Goal: Entertainment & Leisure: Browse casually

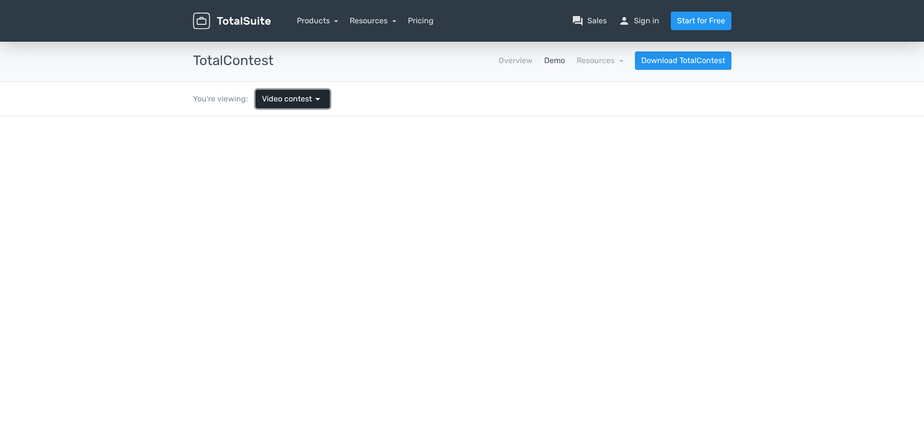
click at [287, 102] on span "Video contest" at bounding box center [287, 99] width 50 height 12
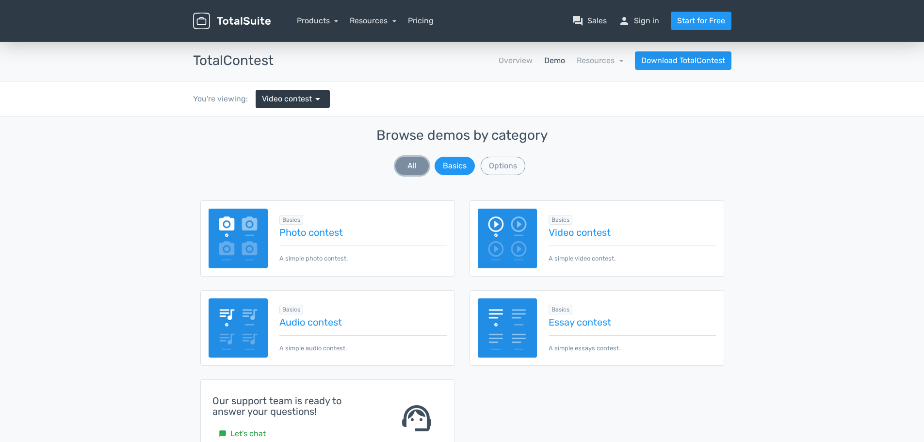
click at [415, 162] on button "All" at bounding box center [411, 166] width 33 height 18
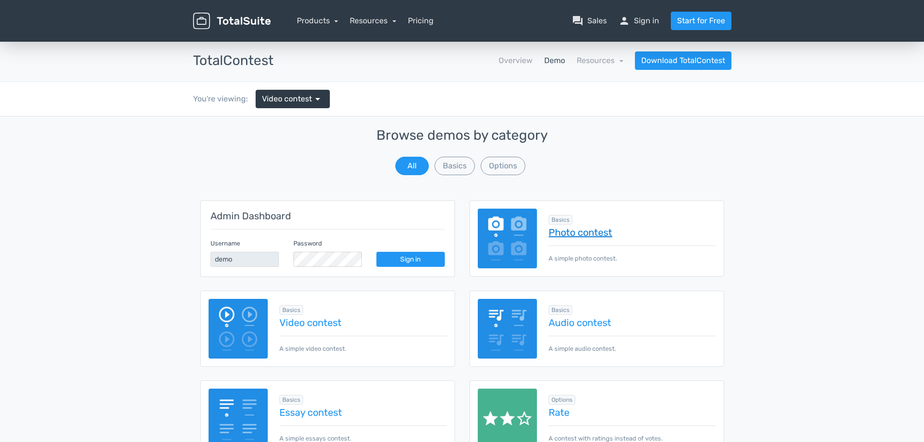
click at [596, 232] on link "Photo contest" at bounding box center [632, 232] width 167 height 11
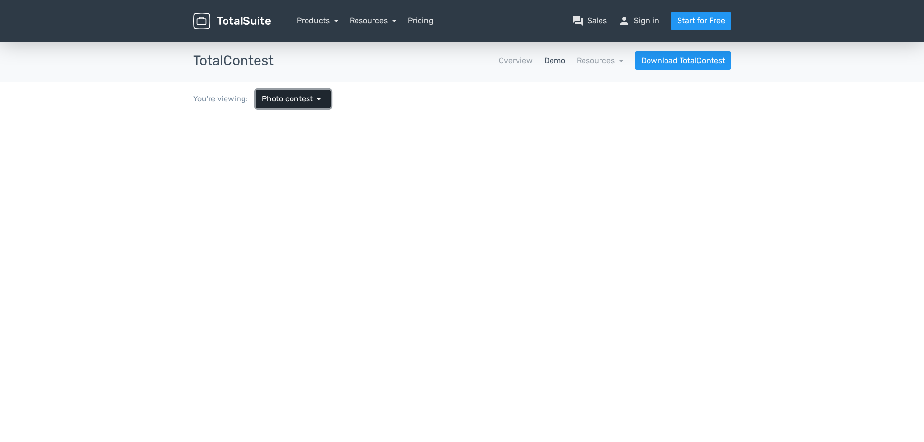
click at [302, 96] on span "Photo contest" at bounding box center [287, 99] width 51 height 12
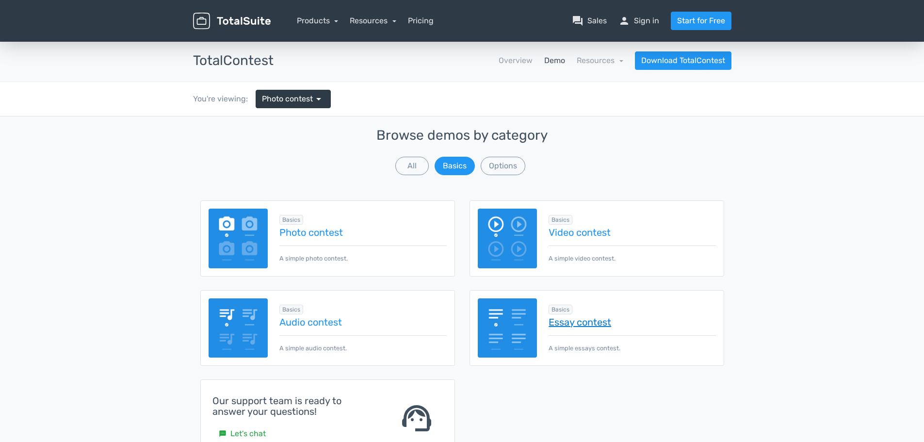
click at [608, 320] on link "Essay contest" at bounding box center [632, 322] width 167 height 11
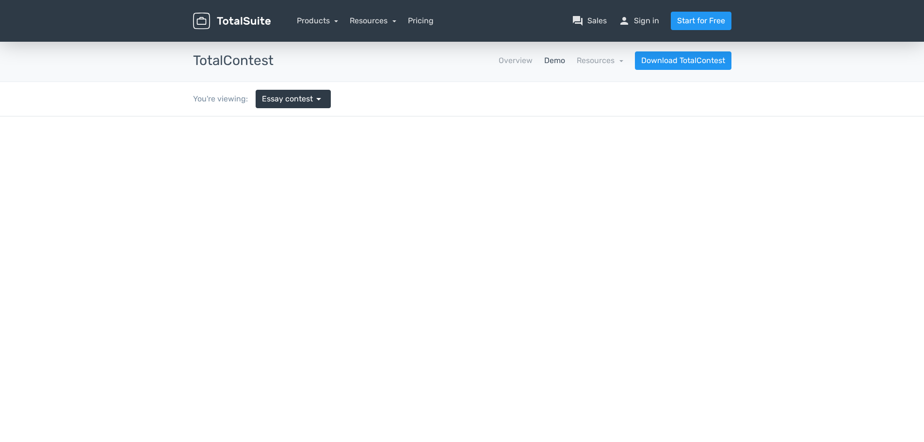
click at [477, 116] on main at bounding box center [463, 135] width 466 height 39
click at [232, 20] on img at bounding box center [232, 21] width 78 height 17
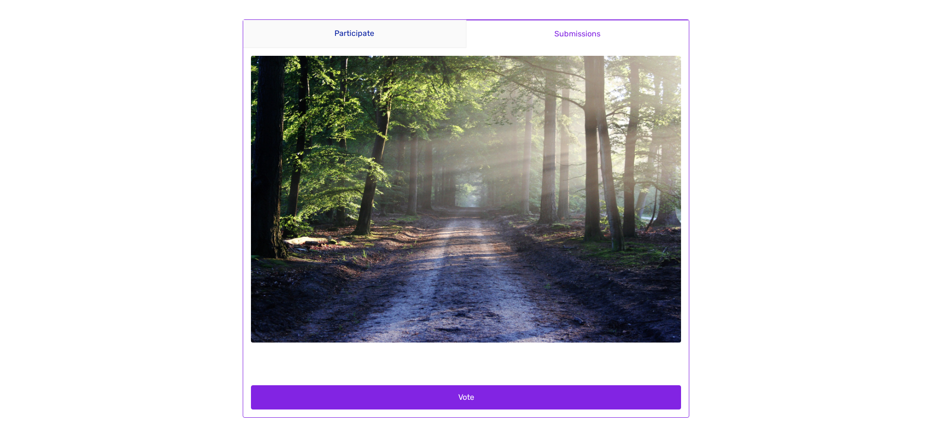
click at [580, 40] on link "Submissions" at bounding box center [577, 33] width 223 height 29
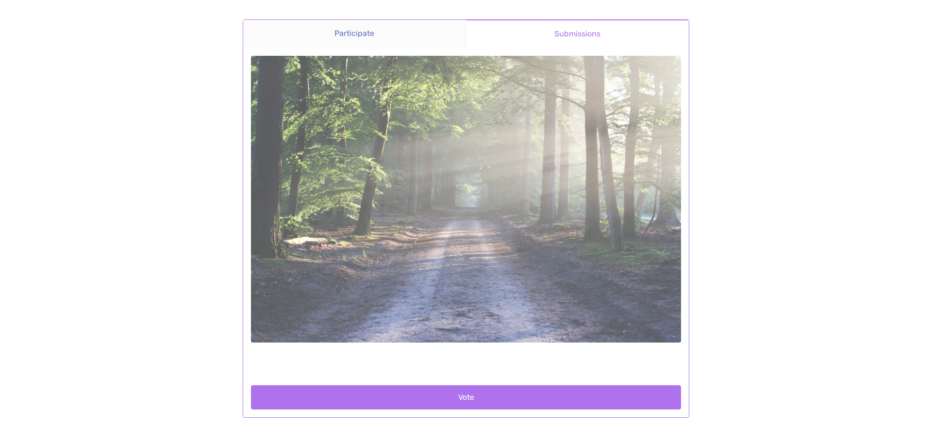
click at [376, 43] on main "Participate Submissions Participate Submissions" at bounding box center [466, 218] width 466 height 437
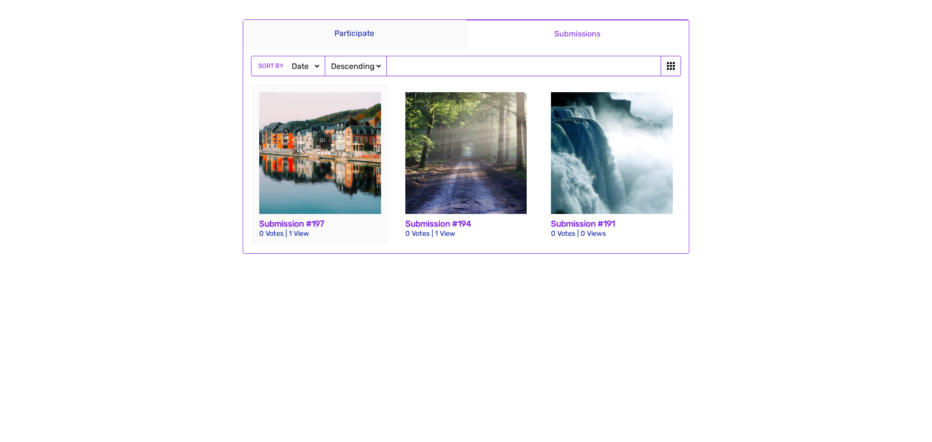
click at [312, 154] on img at bounding box center [320, 153] width 122 height 122
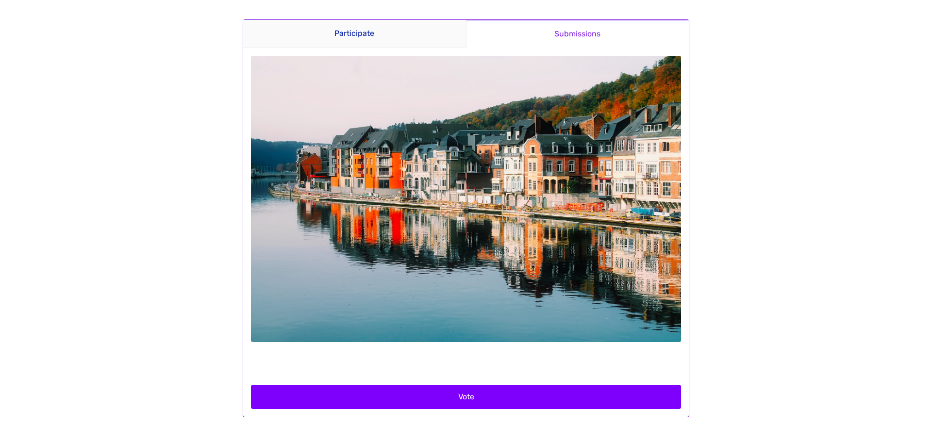
click at [466, 396] on button "Vote" at bounding box center [466, 397] width 430 height 24
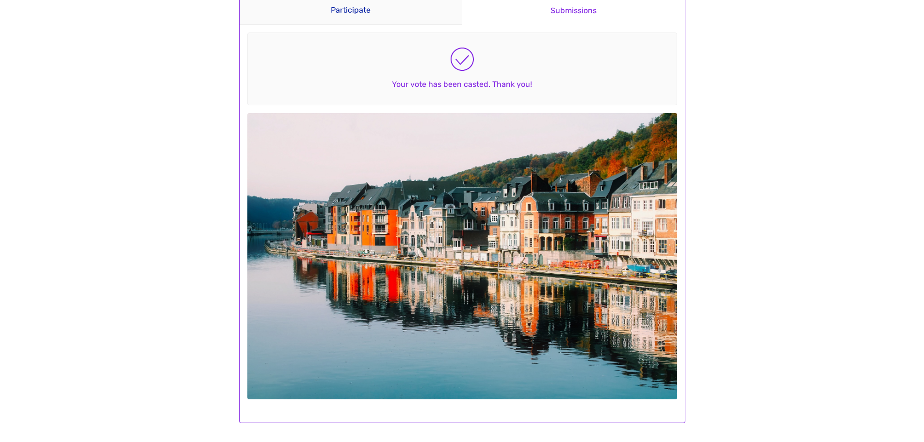
scroll to position [24, 0]
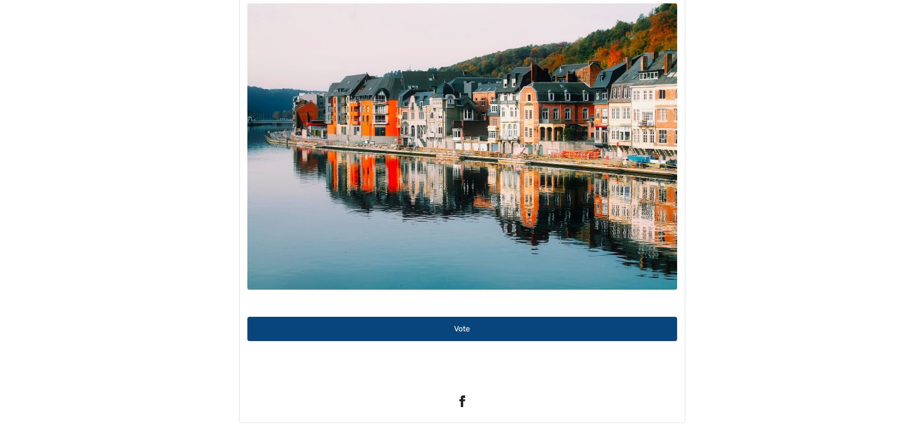
scroll to position [53, 0]
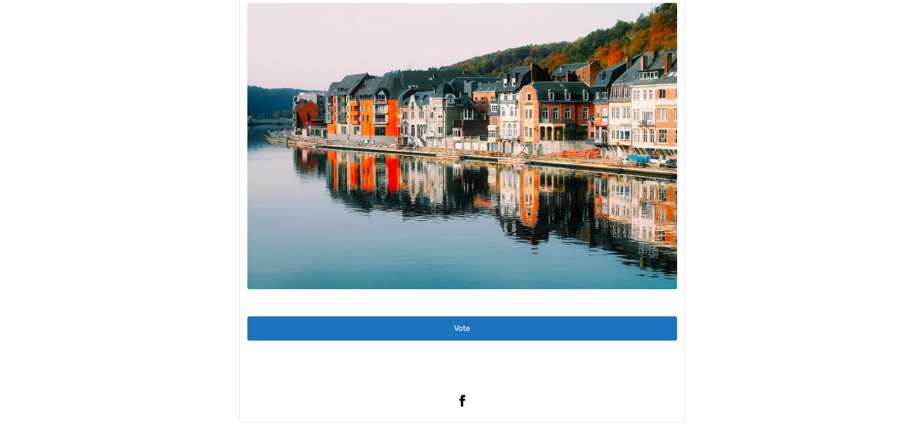
click at [453, 397] on link at bounding box center [462, 400] width 430 height 27
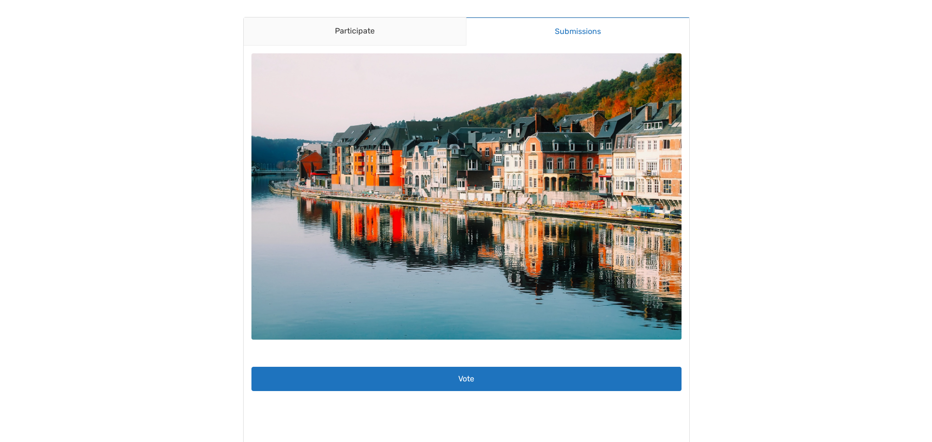
scroll to position [0, 0]
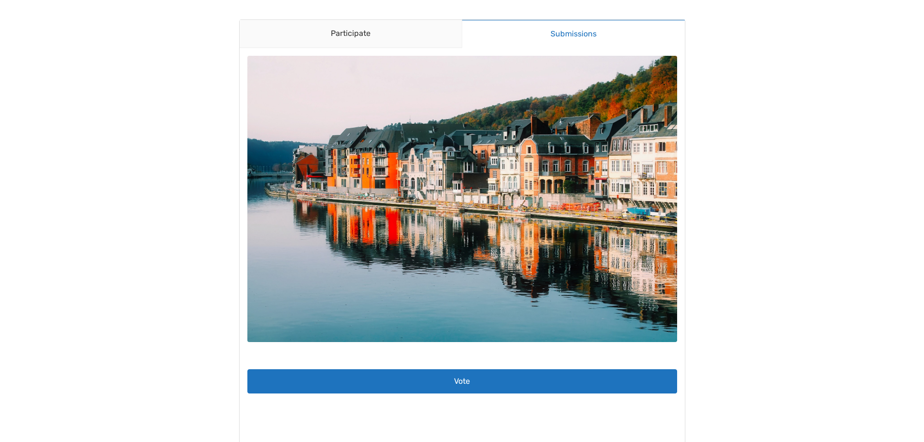
click at [568, 33] on link "Submissions" at bounding box center [573, 33] width 223 height 29
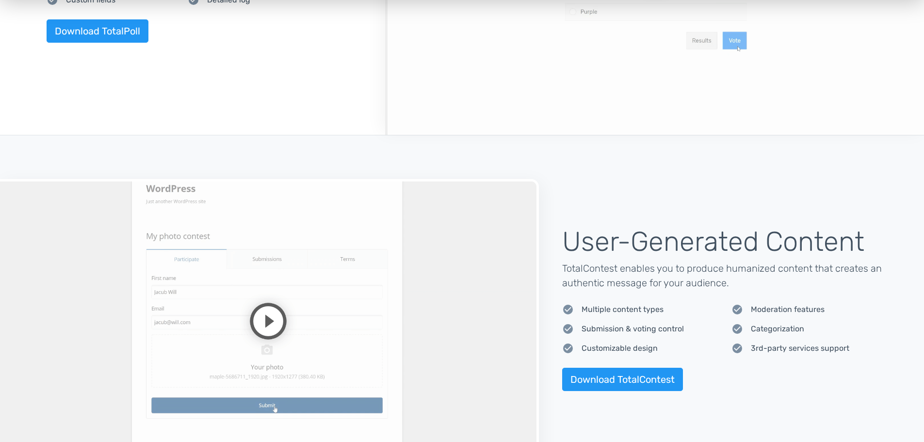
scroll to position [728, 0]
